Goal: Transaction & Acquisition: Purchase product/service

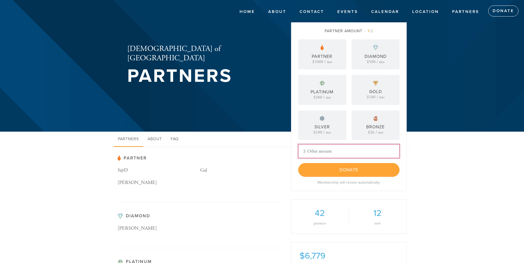
click at [320, 147] on input "Other Amount" at bounding box center [348, 151] width 101 height 14
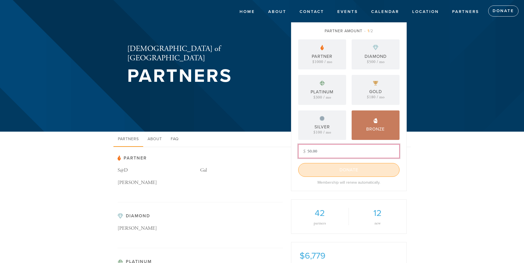
type input "50.00"
click at [356, 171] on input "Donate" at bounding box center [348, 170] width 101 height 14
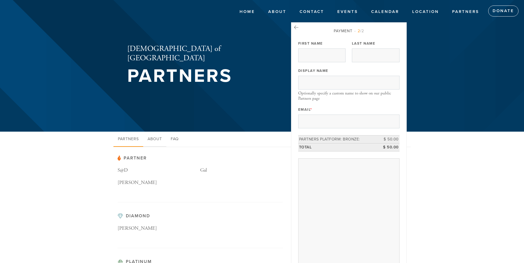
click at [153, 138] on link "About" at bounding box center [154, 139] width 23 height 15
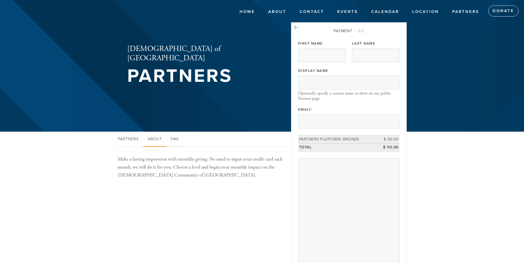
click at [178, 137] on link "FAQ" at bounding box center [174, 139] width 17 height 15
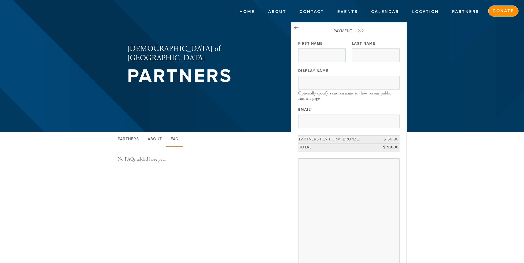
click at [507, 12] on link "Donate" at bounding box center [503, 11] width 30 height 11
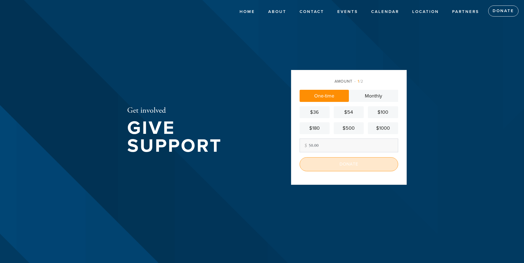
type input "50.00"
click at [344, 163] on input "Donate" at bounding box center [349, 164] width 99 height 14
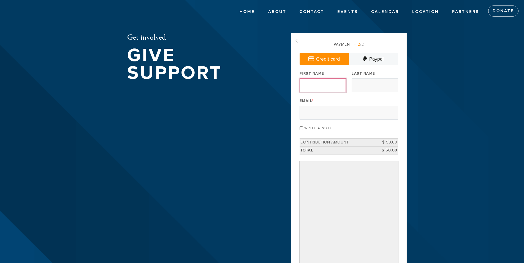
click at [314, 83] on input "First Name" at bounding box center [323, 85] width 46 height 14
type input "Ron"
type input "Janfaza"
click at [365, 114] on input "janfazalaw@yahoo.com" at bounding box center [349, 113] width 99 height 14
type input "janfazalaw@yahoo.com"
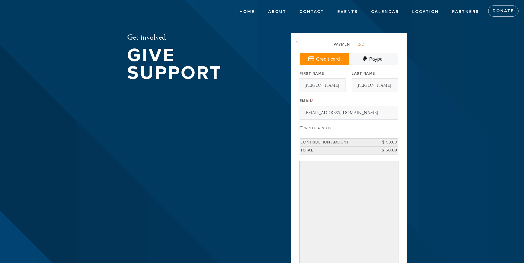
click at [301, 127] on input "Write a note" at bounding box center [302, 128] width 4 height 4
checkbox input "true"
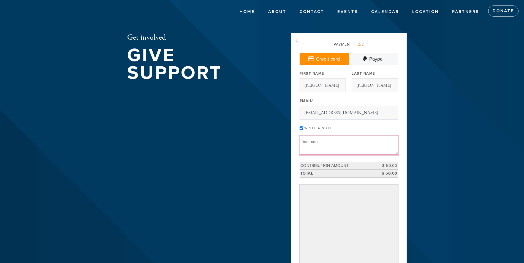
click at [315, 141] on textarea "Message or dedication" at bounding box center [349, 145] width 99 height 19
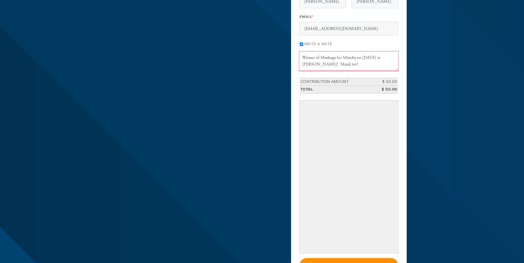
scroll to position [84, 0]
type textarea "Winner of Meshuga for Mincha on 8-16-25 is Sima Raichik! Mazal tov!"
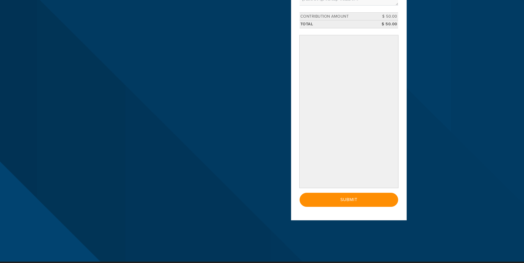
scroll to position [168, 0]
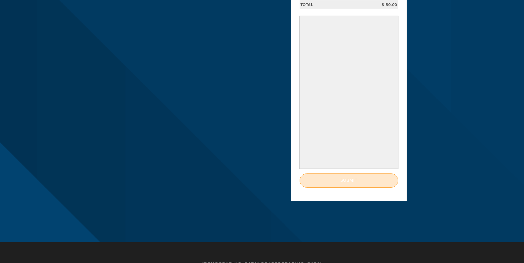
click at [350, 187] on input "Submit" at bounding box center [349, 180] width 99 height 14
